Goal: Task Accomplishment & Management: Manage account settings

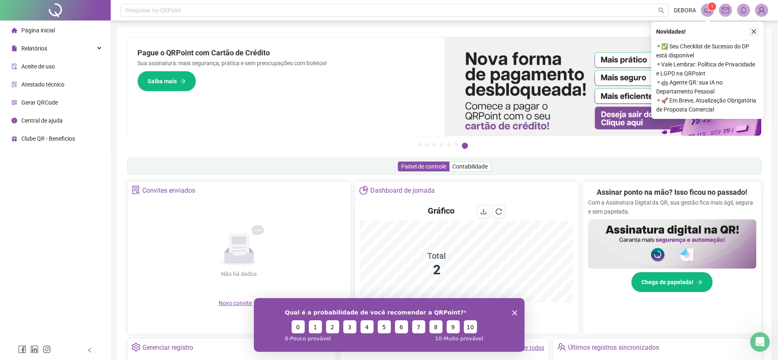
click at [756, 30] on icon "close" at bounding box center [754, 32] width 6 height 6
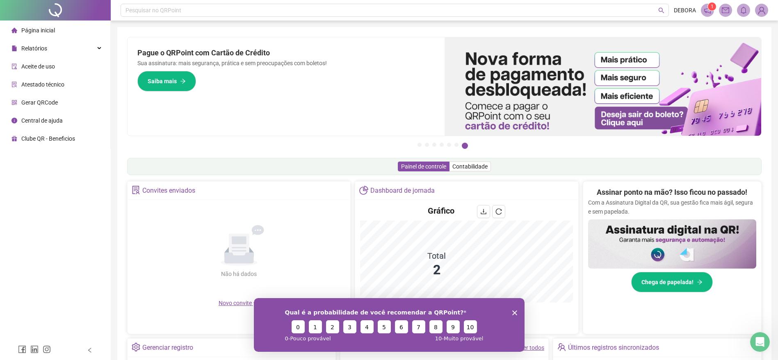
click at [512, 312] on icon "Fechar inquérito" at bounding box center [514, 312] width 5 height 5
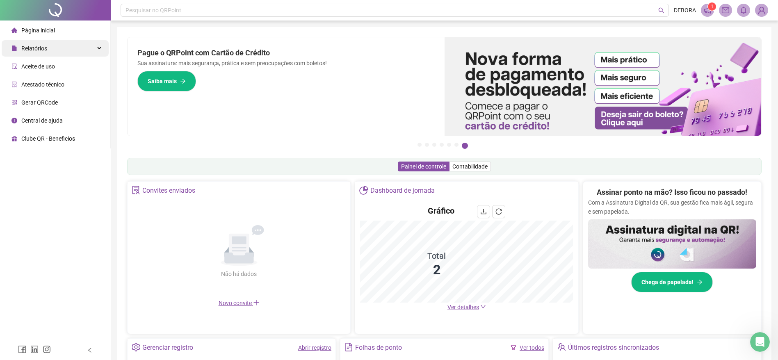
click at [52, 51] on div "Relatórios" at bounding box center [55, 48] width 107 height 16
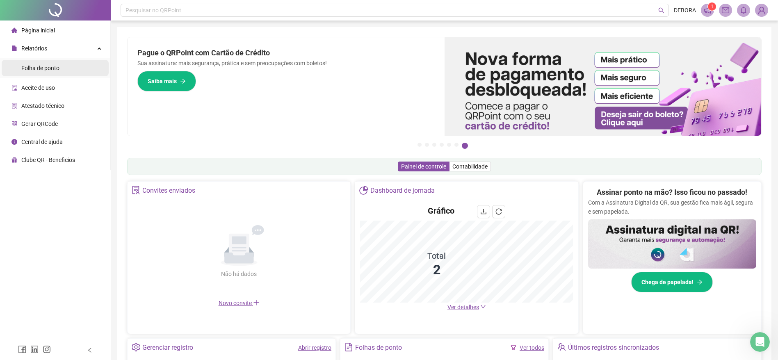
click at [55, 69] on span "Folha de ponto" at bounding box center [40, 68] width 38 height 7
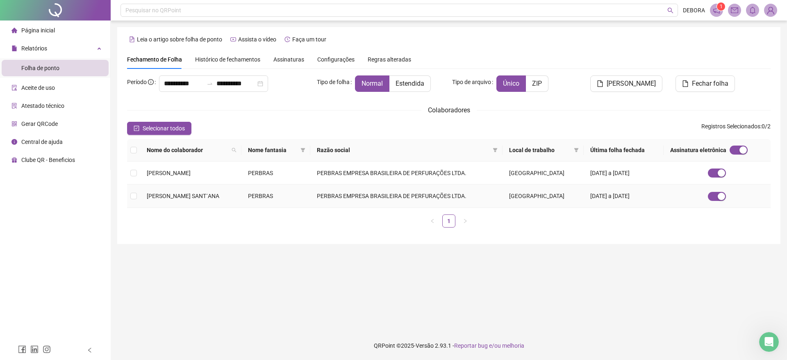
click at [444, 196] on td "PERBRAS EMPRESA BRASILEIRA DE PERFURAÇÕES LTDA." at bounding box center [406, 195] width 192 height 23
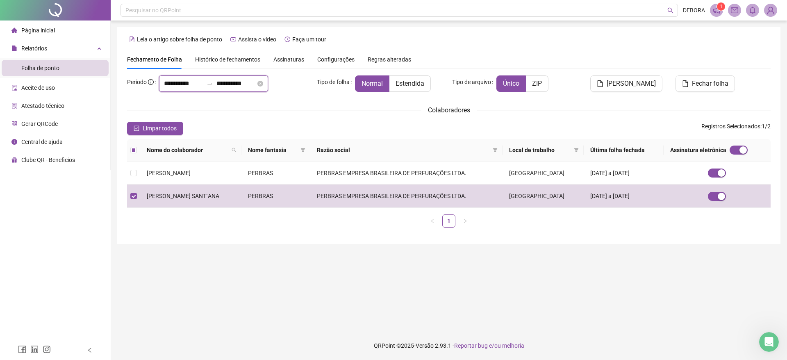
click at [188, 86] on input "**********" at bounding box center [183, 84] width 39 height 10
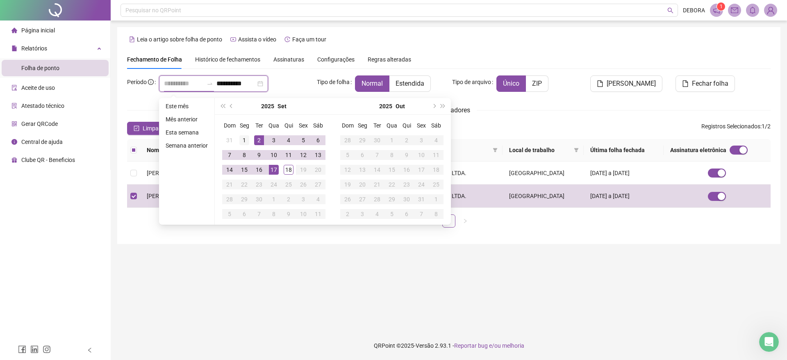
type input "**********"
click at [243, 139] on div "1" at bounding box center [244, 140] width 10 height 10
type input "**********"
click at [284, 171] on div "18" at bounding box center [289, 170] width 10 height 10
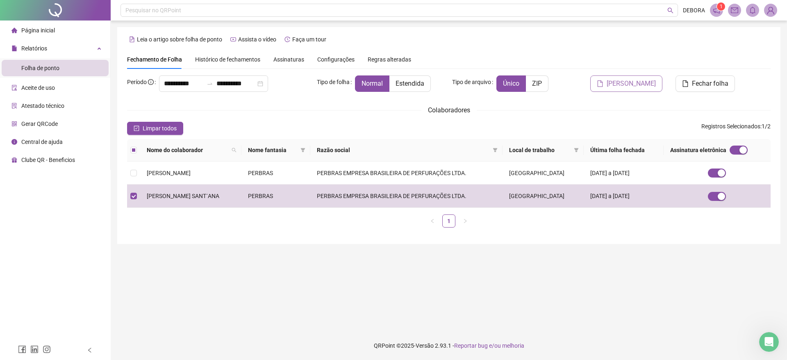
click at [630, 84] on span "Gerar espelho" at bounding box center [631, 84] width 49 height 10
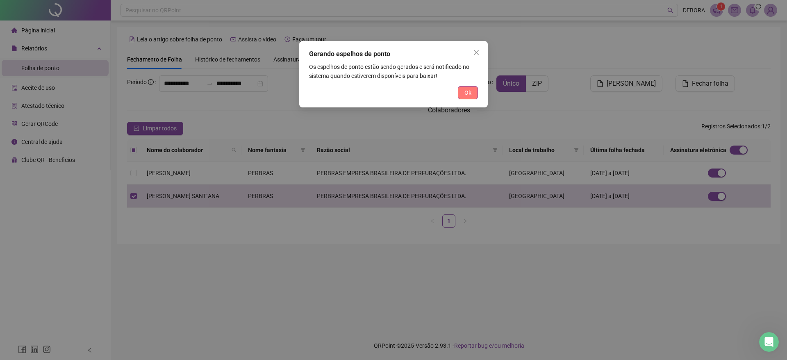
click at [472, 97] on button "Ok" at bounding box center [468, 92] width 20 height 13
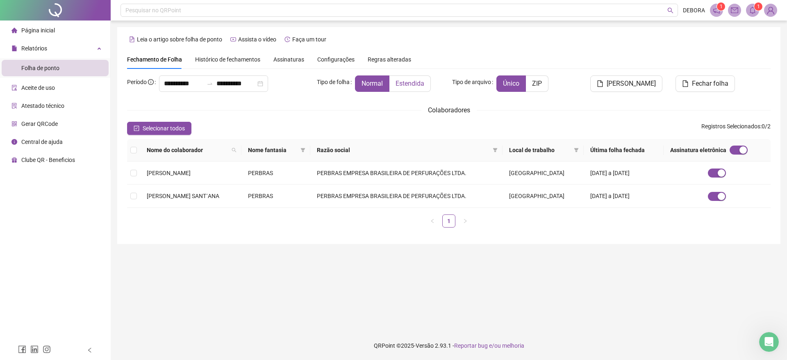
click at [421, 88] on label "Estendida" at bounding box center [409, 83] width 41 height 16
click at [643, 83] on span "Gerar espelho" at bounding box center [631, 84] width 49 height 10
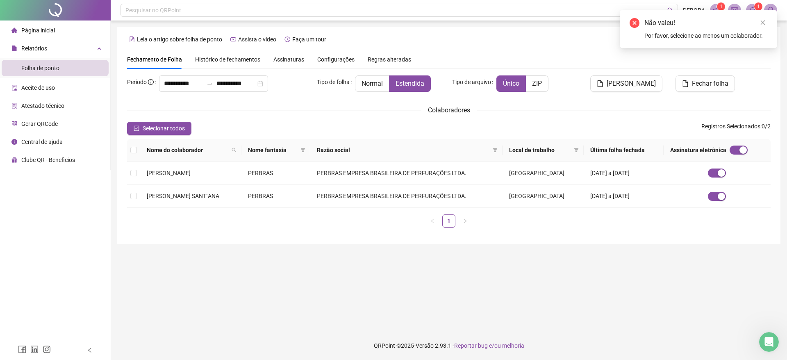
drag, startPoint x: 766, startPoint y: 23, endPoint x: 736, endPoint y: 33, distance: 31.2
click at [762, 24] on link "Close" at bounding box center [762, 22] width 9 height 9
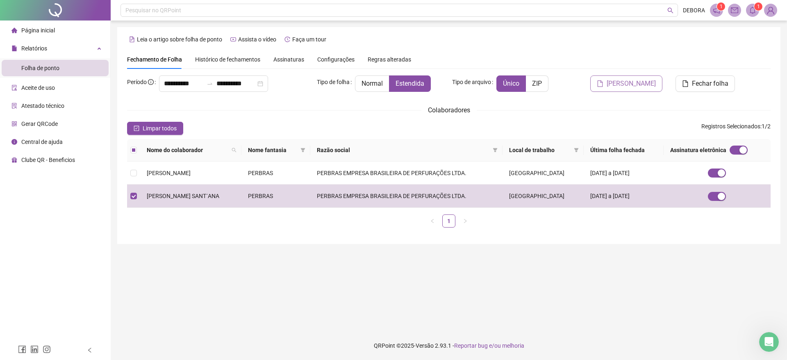
click at [632, 82] on span "Gerar espelho" at bounding box center [631, 84] width 49 height 10
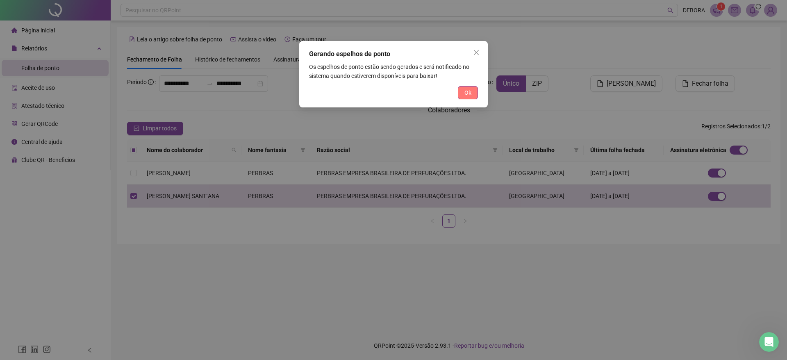
click at [464, 90] on span "Ok" at bounding box center [467, 92] width 7 height 9
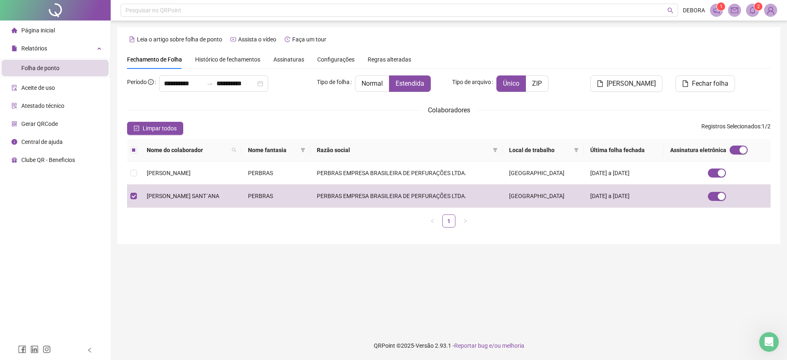
click at [772, 9] on img at bounding box center [771, 10] width 12 height 12
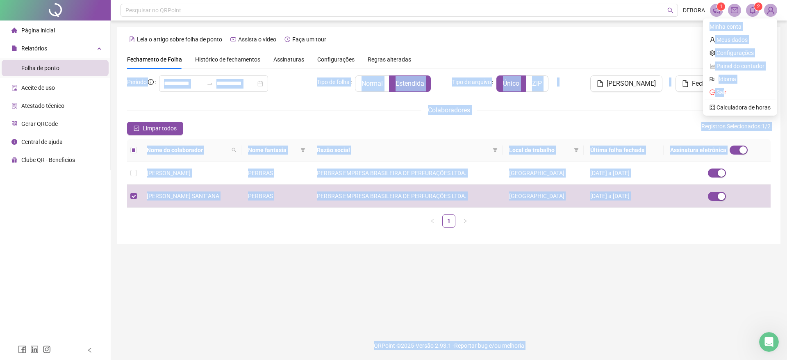
drag, startPoint x: 724, startPoint y: 91, endPoint x: 598, endPoint y: 61, distance: 130.0
click at [600, 66] on body "**********" at bounding box center [393, 180] width 787 height 360
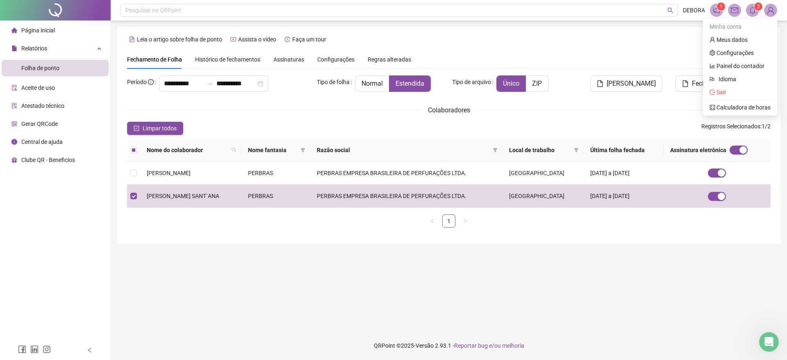
click at [597, 44] on div "Leia o artigo sobre folha de ponto Assista o vídeo Faça um tour" at bounding box center [449, 39] width 644 height 13
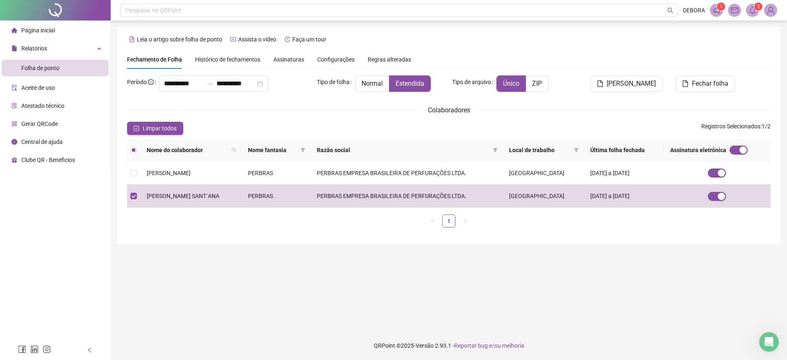
click at [771, 8] on img at bounding box center [771, 10] width 12 height 12
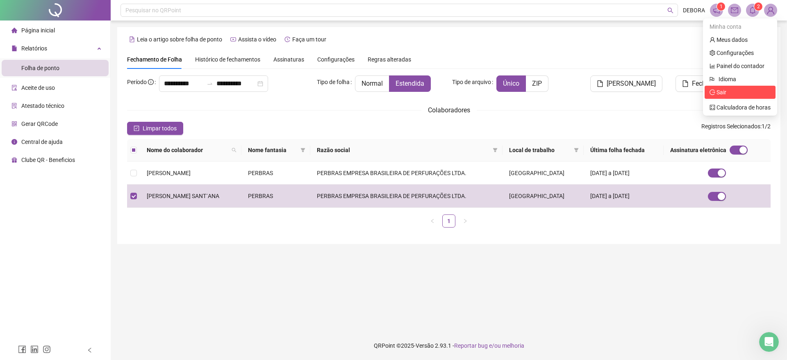
click at [718, 89] on span "Sair" at bounding box center [722, 92] width 10 height 7
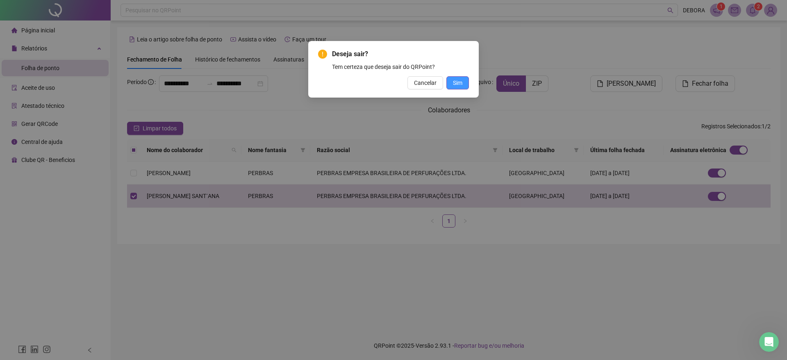
click at [460, 80] on span "Sim" at bounding box center [457, 82] width 9 height 9
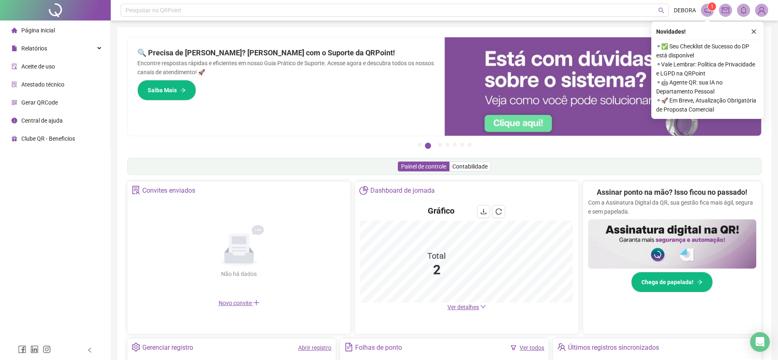
click at [756, 11] on img at bounding box center [761, 10] width 12 height 12
click at [716, 104] on link "Calculadora de horas" at bounding box center [730, 107] width 61 height 7
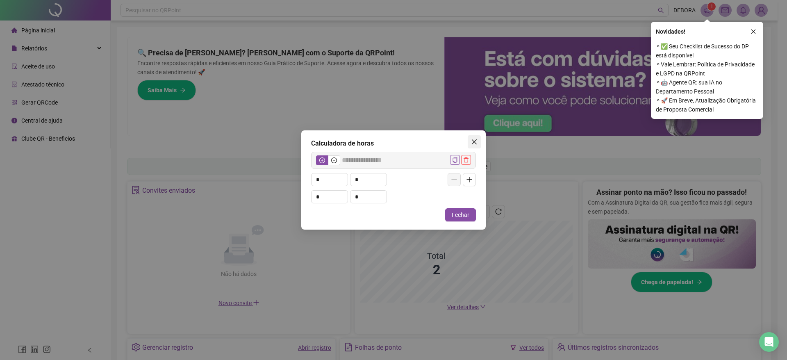
click at [471, 142] on icon "close" at bounding box center [474, 142] width 7 height 7
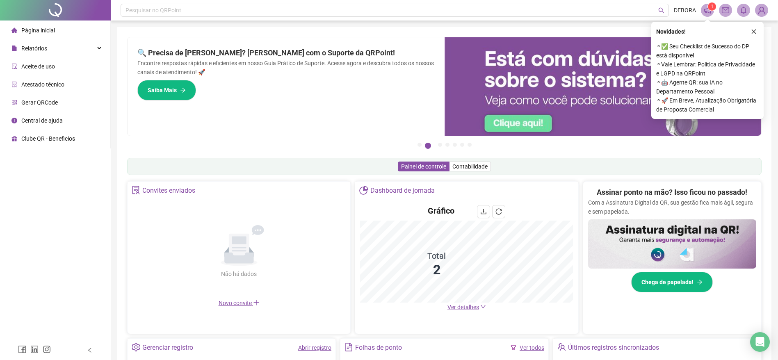
click at [761, 17] on header "Pesquisar no QRPoint DEBORA 1" at bounding box center [444, 10] width 667 height 20
click at [751, 27] on button "button" at bounding box center [754, 32] width 10 height 10
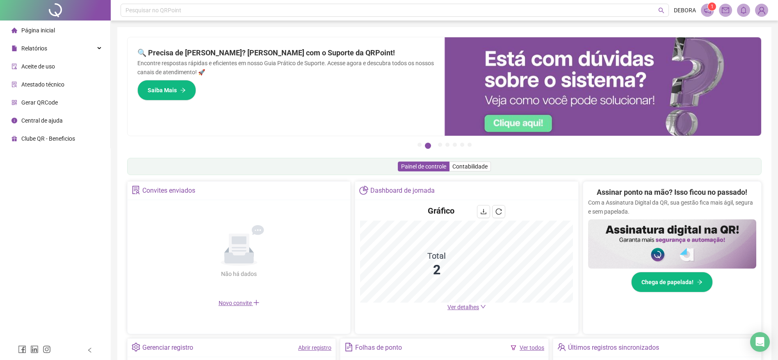
click at [759, 9] on img at bounding box center [761, 10] width 12 height 12
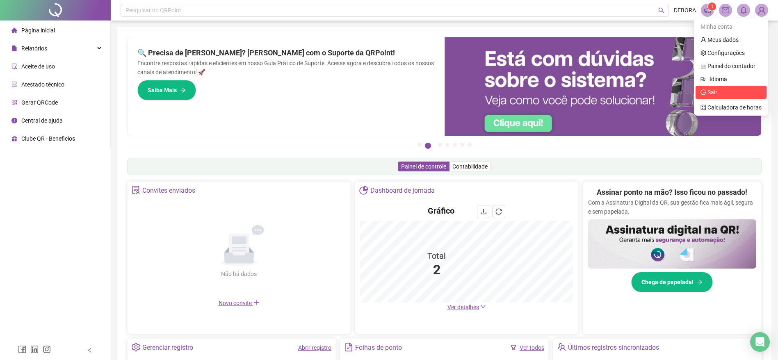
click at [709, 93] on span "Sair" at bounding box center [712, 92] width 10 height 7
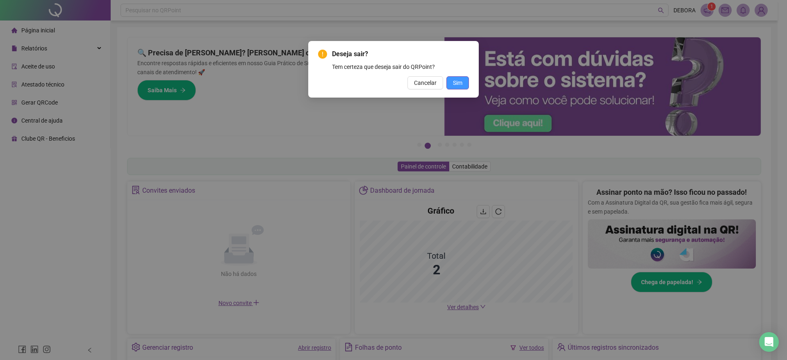
click at [457, 84] on span "Sim" at bounding box center [457, 82] width 9 height 9
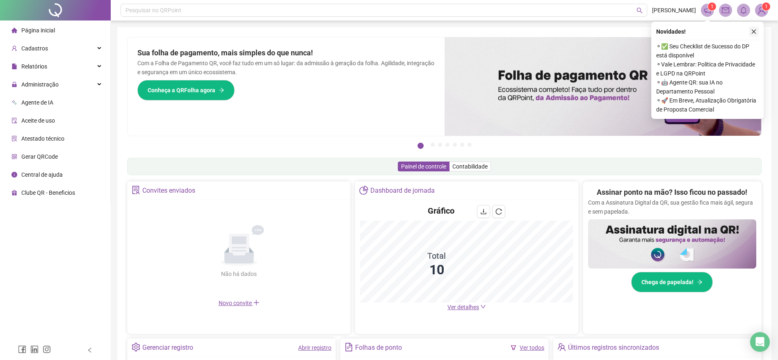
click at [749, 36] on button "button" at bounding box center [754, 32] width 10 height 10
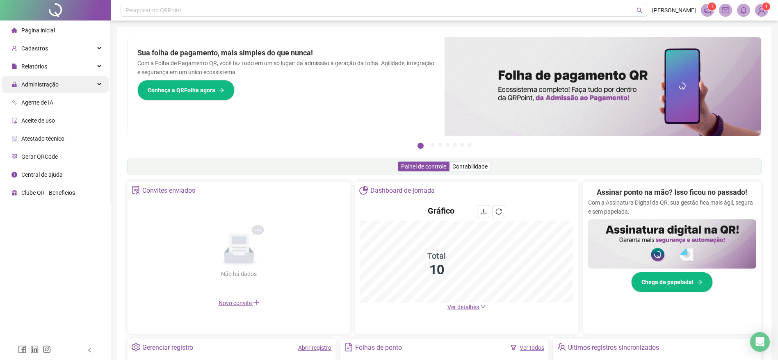
click at [32, 85] on span "Administração" at bounding box center [39, 84] width 37 height 7
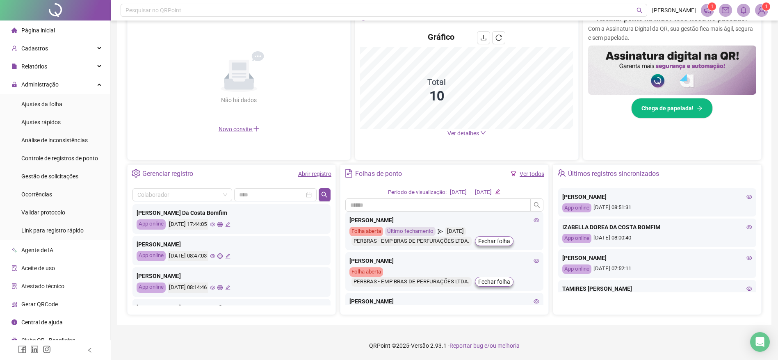
scroll to position [386, 0]
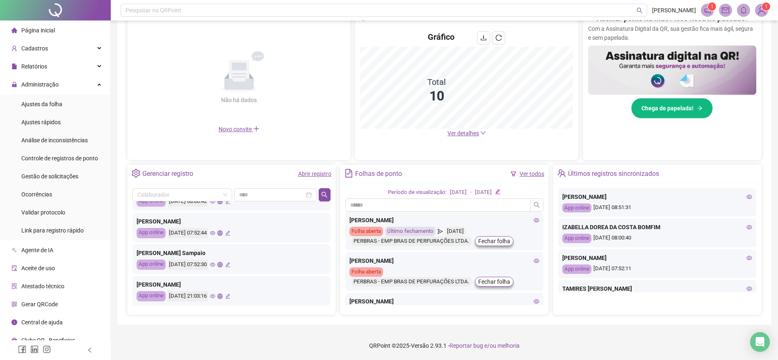
click at [215, 296] on icon "eye" at bounding box center [212, 296] width 5 height 4
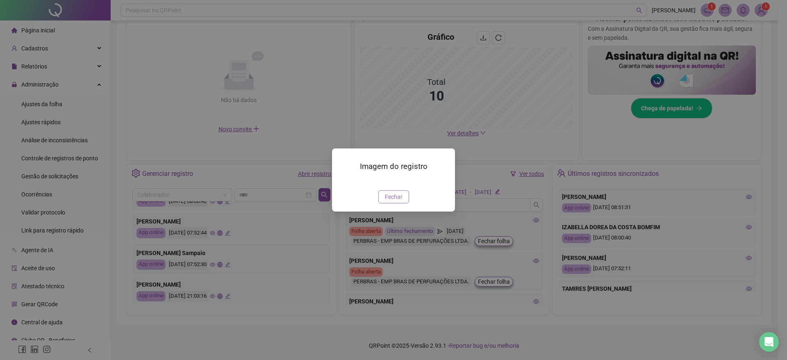
click at [394, 201] on span "Fechar" at bounding box center [394, 196] width 18 height 9
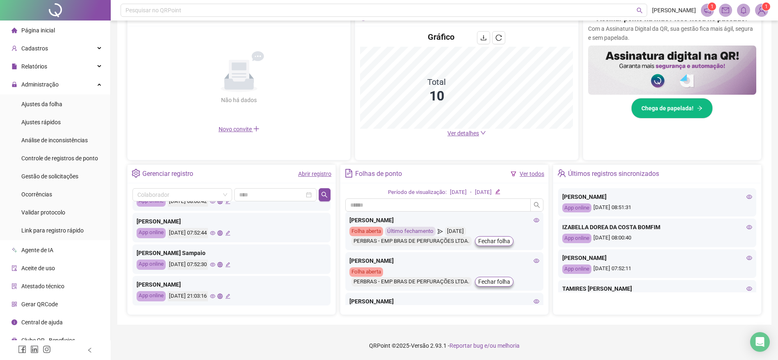
click at [223, 297] on icon "global" at bounding box center [219, 296] width 5 height 5
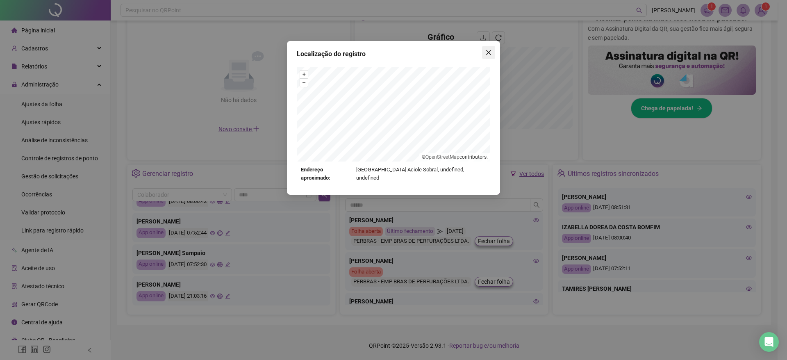
click at [489, 56] on button "Close" at bounding box center [488, 52] width 13 height 13
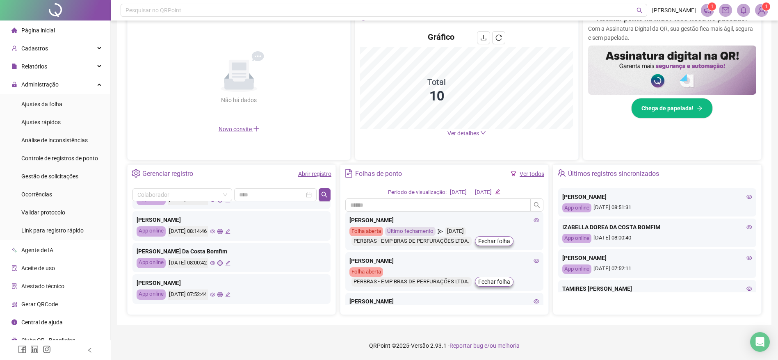
scroll to position [263, 0]
click at [215, 261] on icon "eye" at bounding box center [212, 261] width 5 height 5
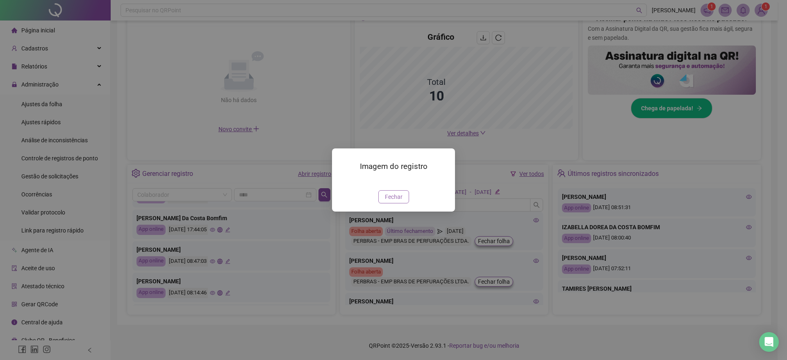
click at [386, 201] on span "Fechar" at bounding box center [394, 196] width 18 height 9
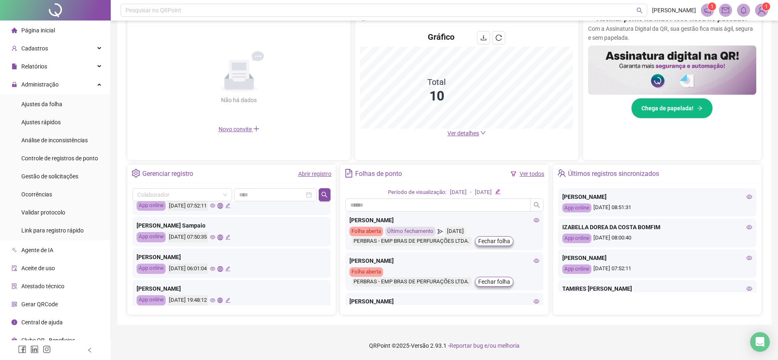
scroll to position [78, 0]
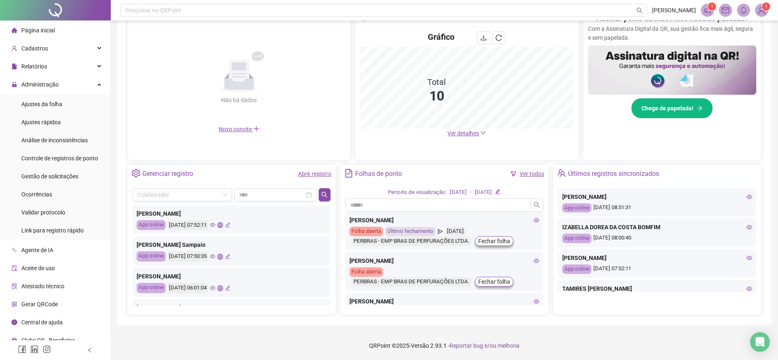
click at [215, 289] on icon "eye" at bounding box center [212, 287] width 5 height 5
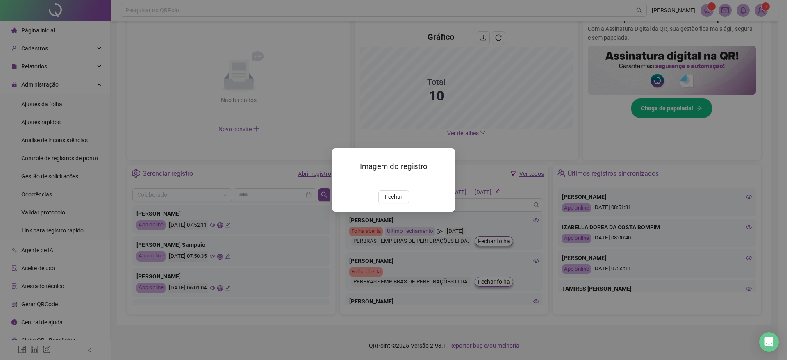
click at [394, 201] on span "Fechar" at bounding box center [394, 196] width 18 height 9
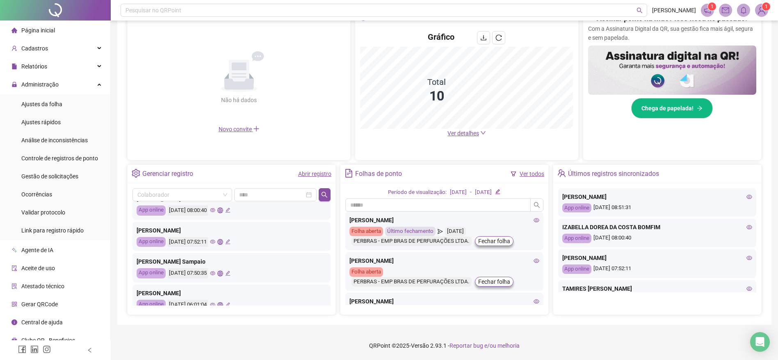
scroll to position [0, 0]
click at [215, 243] on icon "eye" at bounding box center [212, 239] width 5 height 5
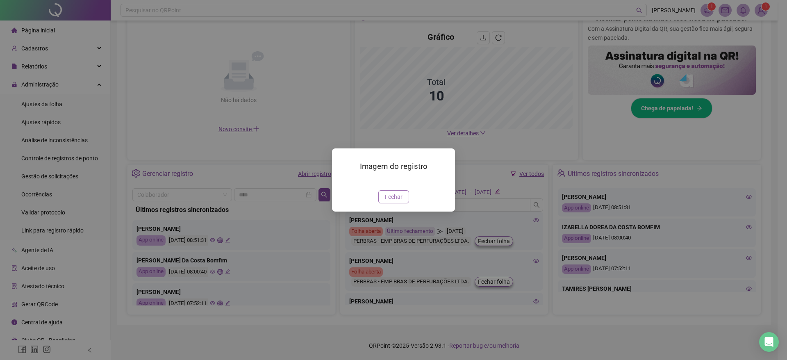
click at [399, 201] on span "Fechar" at bounding box center [394, 196] width 18 height 9
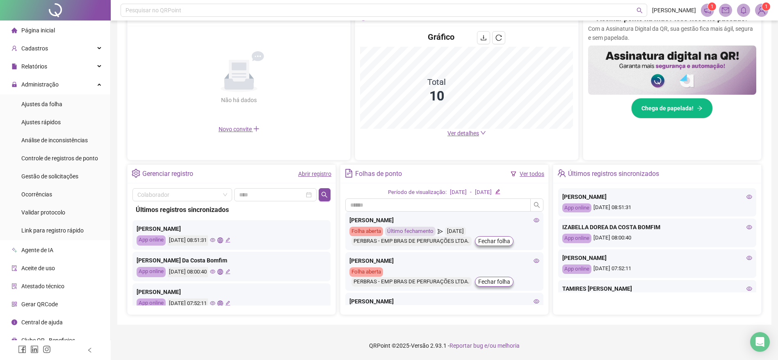
click at [708, 11] on icon "notification" at bounding box center [706, 10] width 7 height 7
